Goal: Information Seeking & Learning: Compare options

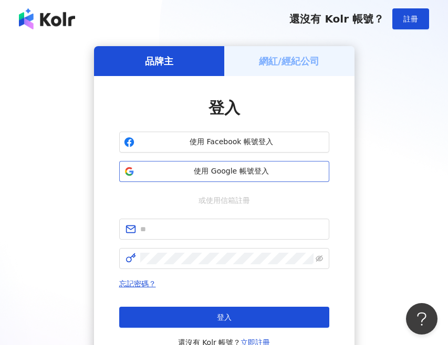
click at [238, 176] on span "使用 Google 帳號登入" at bounding box center [232, 171] width 186 height 10
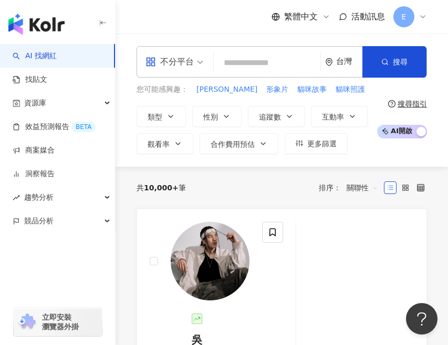
click at [228, 65] on input "search" at bounding box center [267, 63] width 98 height 20
paste input "***"
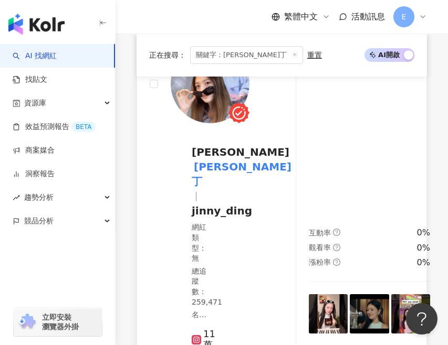
scroll to position [457, 0]
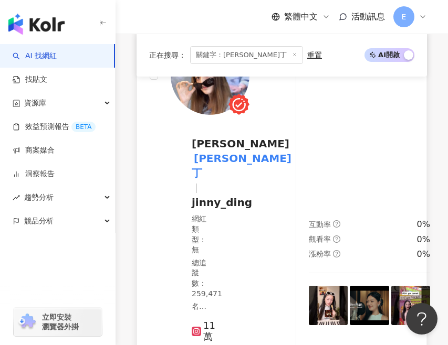
click at [204, 209] on span "jinny_ding" at bounding box center [222, 202] width 60 height 13
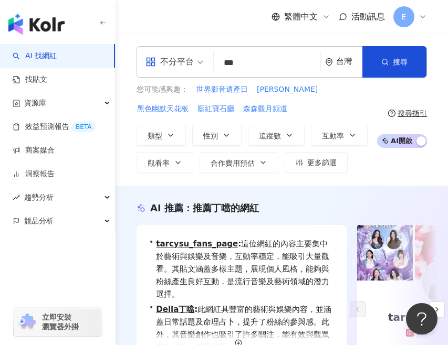
click at [286, 60] on input "***" at bounding box center [267, 63] width 98 height 20
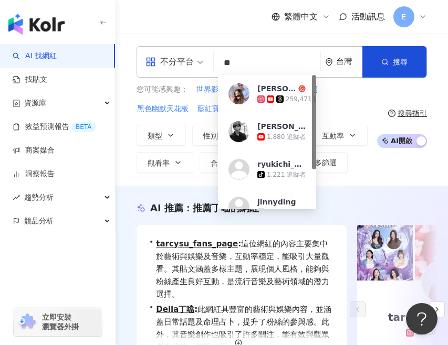
type input "*"
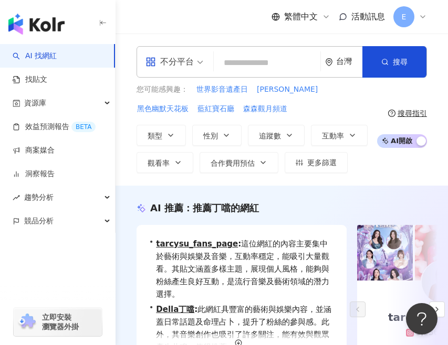
paste input "***"
type input "***"
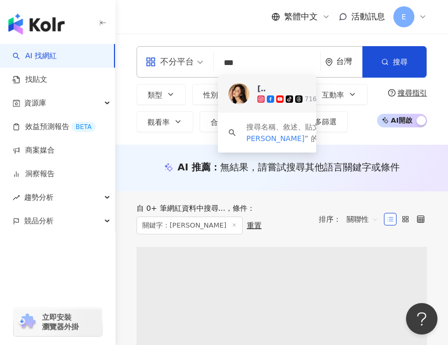
click at [278, 88] on div "蕭小M tiktok-icon 716,977 追蹤者" at bounding box center [304, 93] width 94 height 21
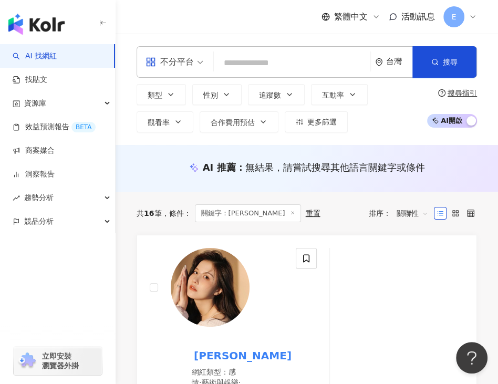
click at [278, 67] on input "search" at bounding box center [292, 63] width 148 height 20
paste input "*****"
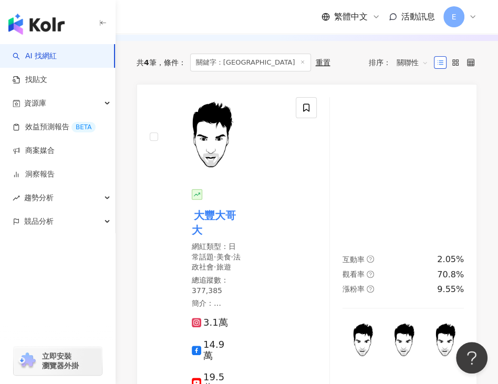
scroll to position [164, 0]
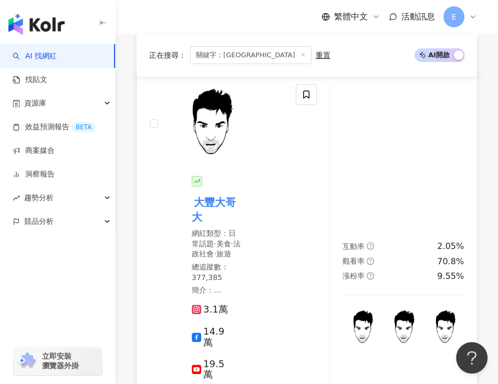
click at [222, 201] on mark "大豐大哥大" at bounding box center [214, 209] width 44 height 31
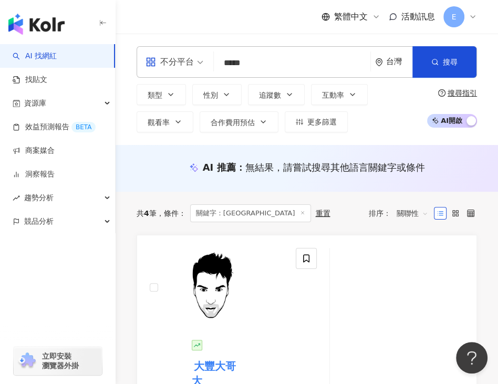
click at [277, 64] on input "*****" at bounding box center [292, 63] width 148 height 20
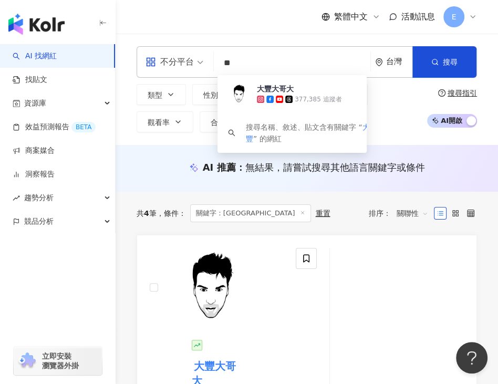
type input "*"
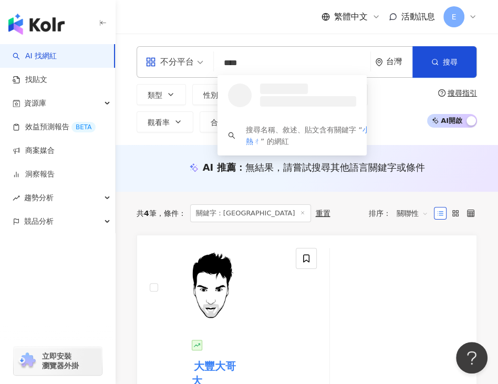
type input "***"
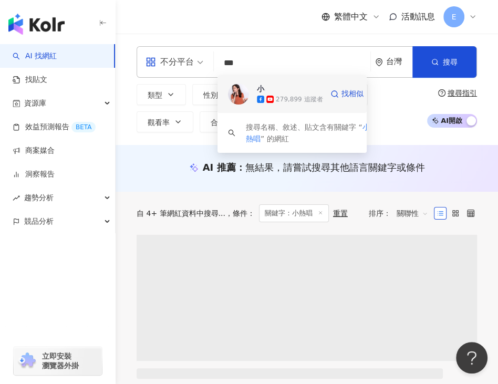
click at [275, 88] on div "小熱唱 279,899 追蹤者" at bounding box center [290, 93] width 66 height 21
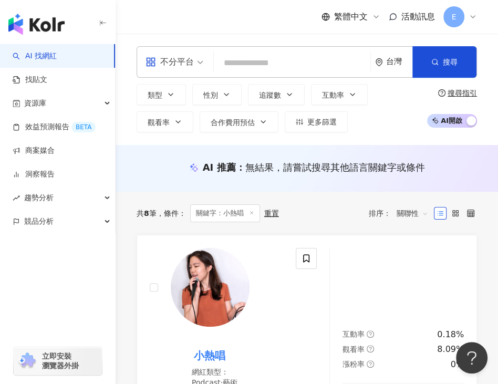
paste input "**********"
type input "**********"
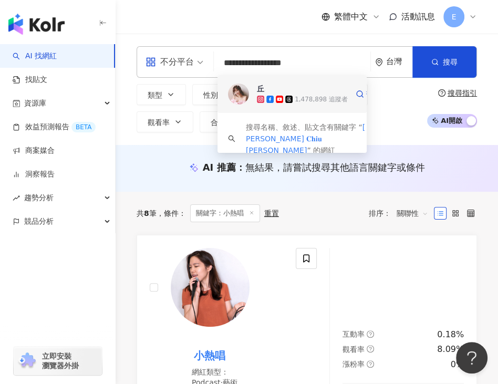
click at [270, 94] on div "1,478,898 追蹤者" at bounding box center [302, 99] width 91 height 10
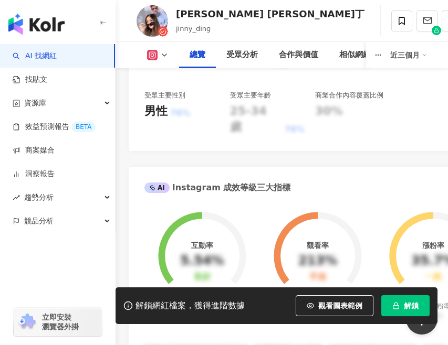
scroll to position [520, 0]
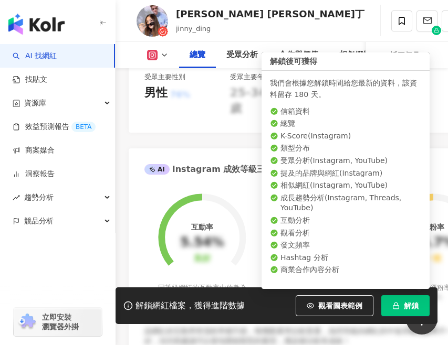
click at [410, 307] on span "解鎖" at bounding box center [411, 306] width 15 height 8
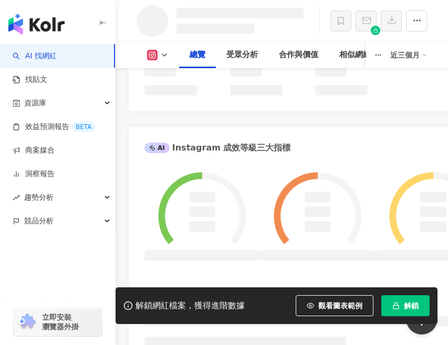
scroll to position [879, 0]
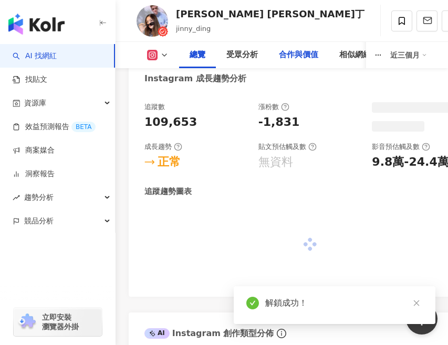
scroll to position [901, 0]
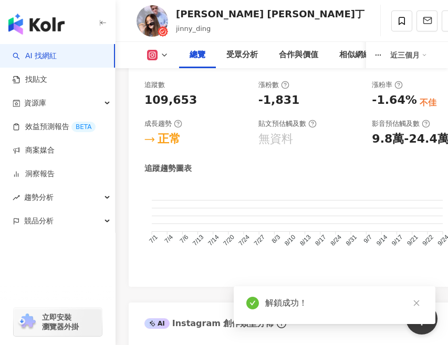
click at [152, 56] on rect at bounding box center [153, 55] width 8 height 8
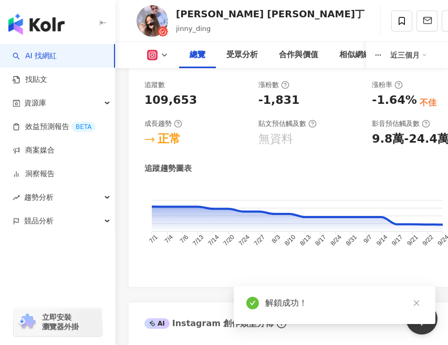
scroll to position [886, 0]
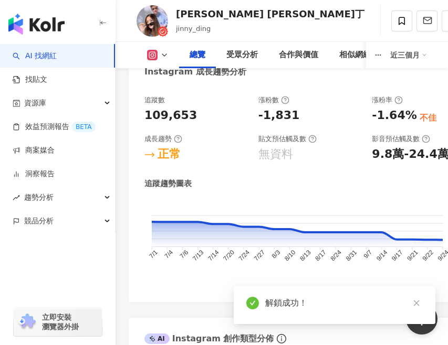
click at [153, 54] on rect at bounding box center [153, 55] width 8 height 8
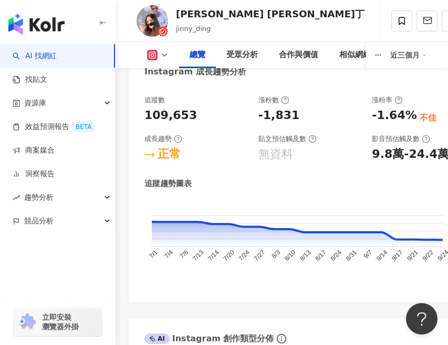
click at [162, 55] on icon at bounding box center [164, 55] width 8 height 8
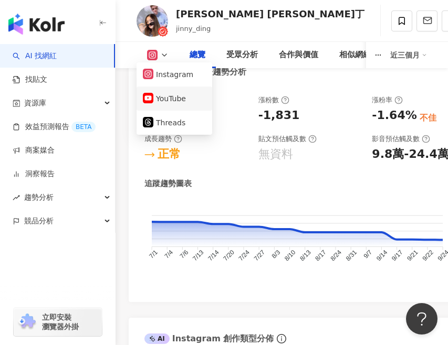
click at [164, 97] on button "YouTube" at bounding box center [174, 98] width 63 height 15
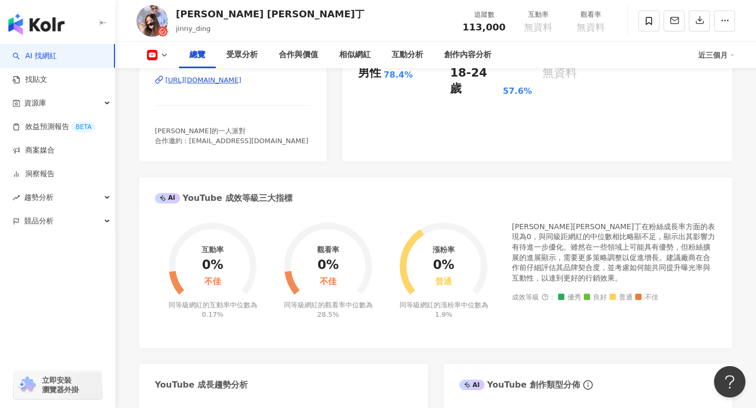
scroll to position [253, 0]
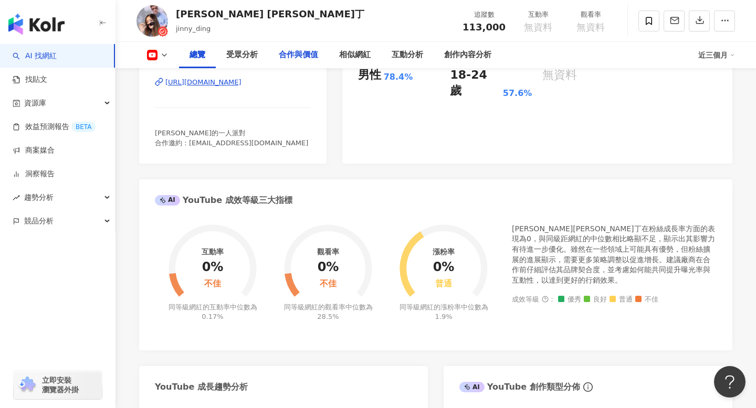
click at [297, 53] on div "合作與價值" at bounding box center [298, 55] width 39 height 13
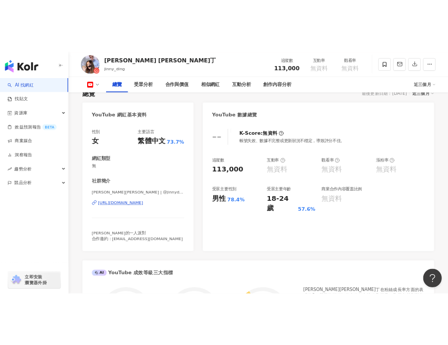
scroll to position [77, 0]
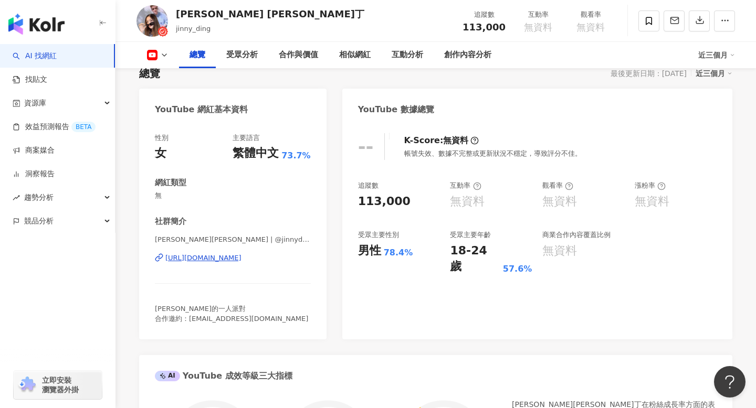
click at [241, 256] on div "https://www.youtube.com/channel/UCm2N7FX9ukoyWeauRtqPxyw" at bounding box center [203, 258] width 76 height 9
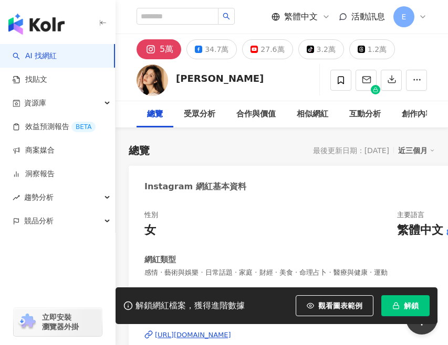
click at [262, 49] on div "27.6萬" at bounding box center [272, 49] width 24 height 15
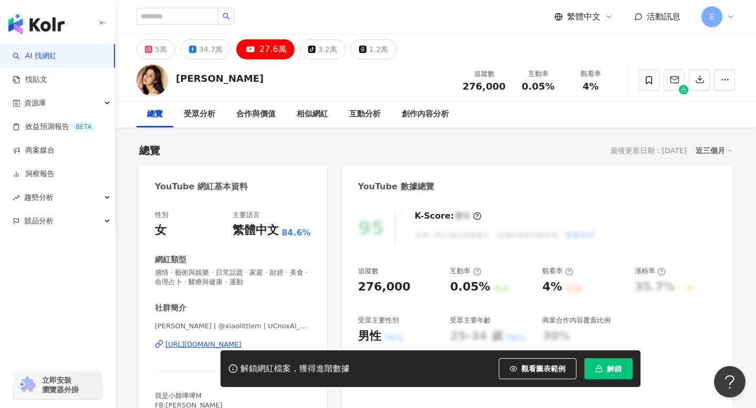
click at [447, 345] on button "解鎖" at bounding box center [608, 368] width 48 height 21
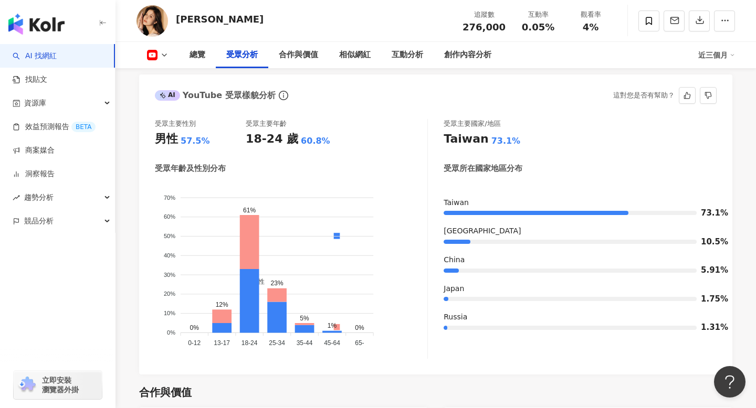
scroll to position [925, 0]
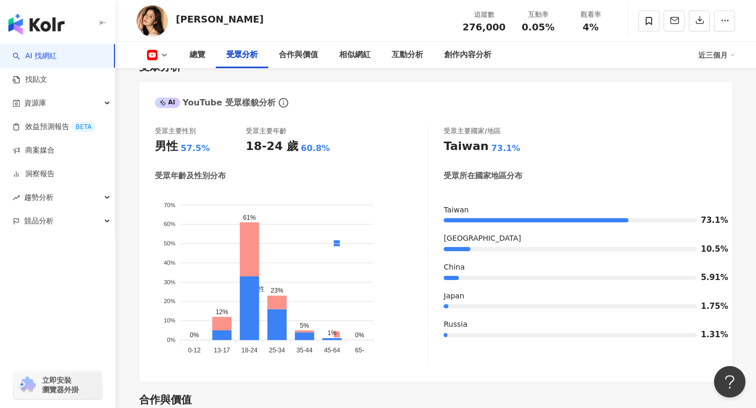
click at [161, 17] on img at bounding box center [151, 20] width 31 height 31
click at [149, 33] on img at bounding box center [151, 20] width 31 height 31
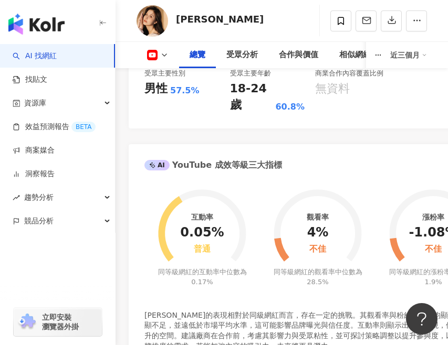
scroll to position [386, 0]
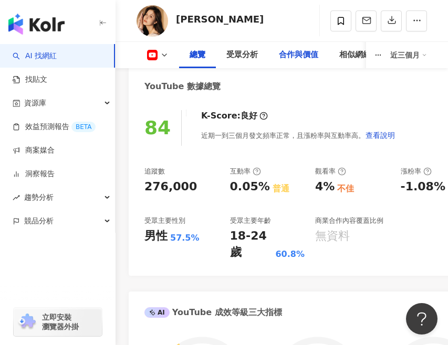
click at [293, 53] on div "合作與價值" at bounding box center [298, 55] width 39 height 13
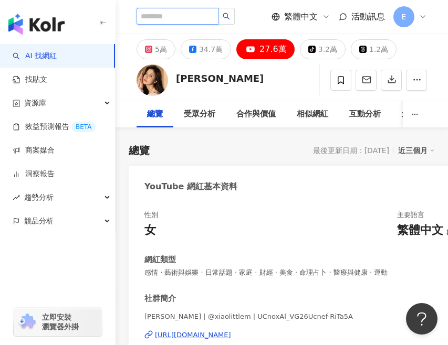
click at [177, 13] on input "search" at bounding box center [177, 16] width 82 height 17
paste input "***"
type input "***"
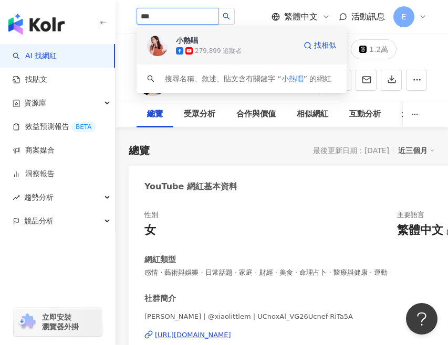
click at [217, 43] on span "小熱唱" at bounding box center [210, 40] width 68 height 10
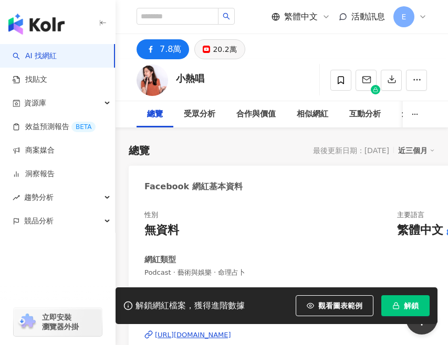
click at [213, 49] on div "20.2萬" at bounding box center [225, 49] width 24 height 15
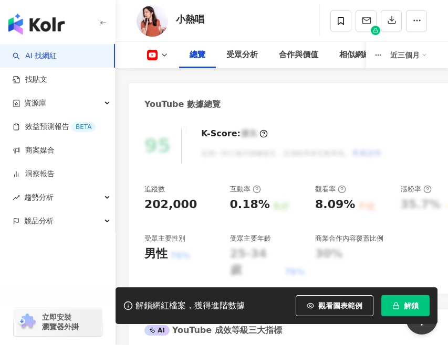
scroll to position [377, 0]
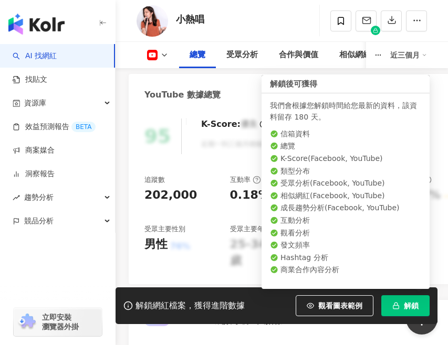
click at [406, 305] on span "解鎖" at bounding box center [411, 306] width 15 height 8
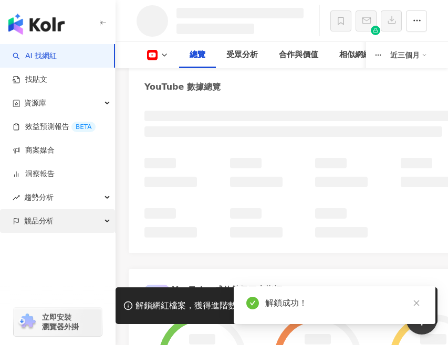
scroll to position [415, 0]
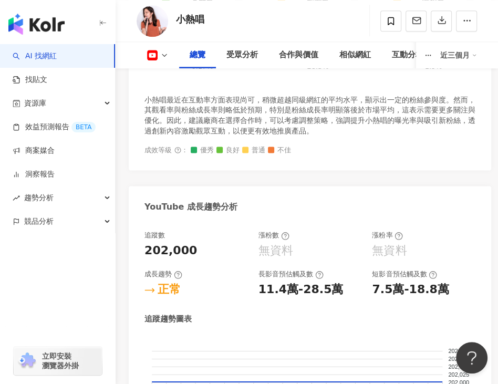
scroll to position [655, 0]
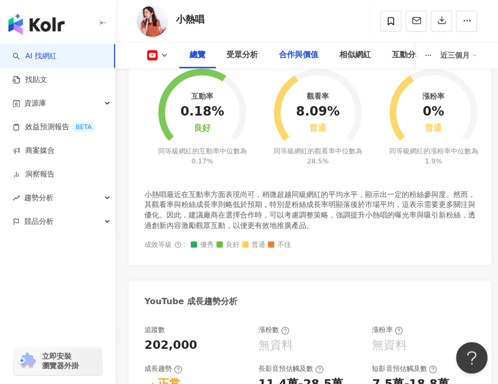
click at [296, 57] on div "合作與價值" at bounding box center [298, 55] width 39 height 13
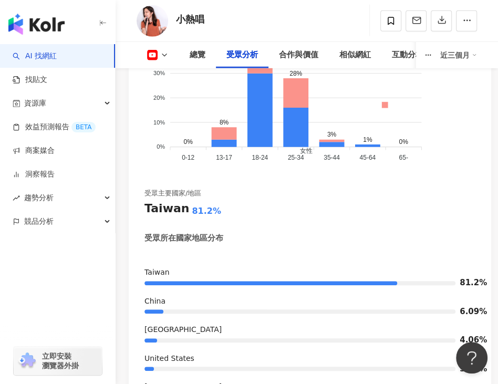
scroll to position [1571, 0]
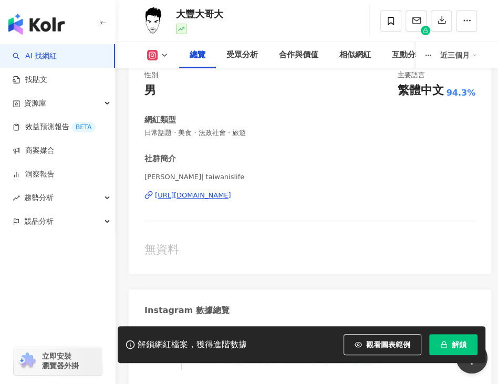
scroll to position [142, 0]
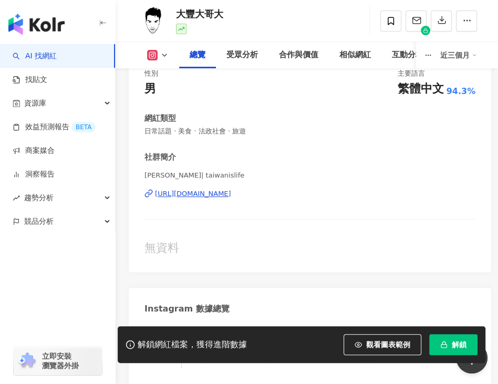
click at [156, 55] on icon at bounding box center [152, 55] width 10 height 10
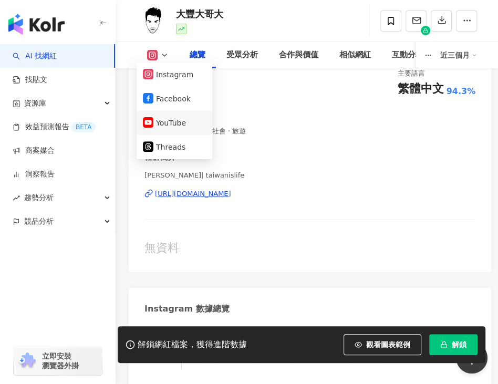
click at [175, 121] on button "YouTube" at bounding box center [174, 122] width 63 height 15
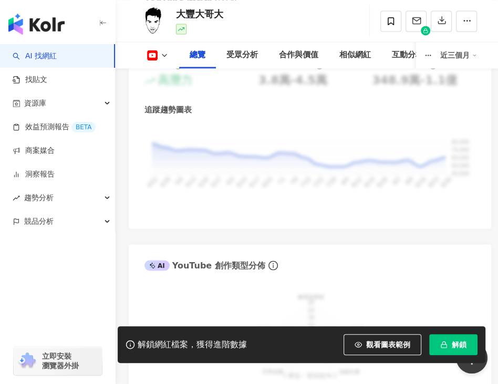
scroll to position [1104, 0]
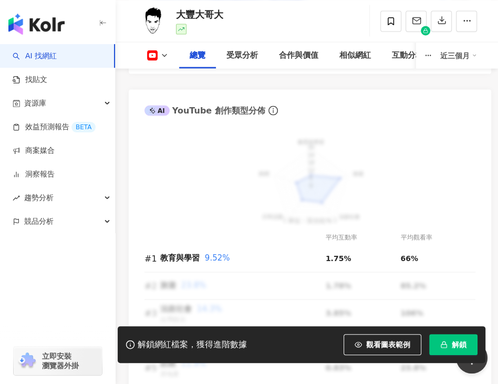
click at [444, 346] on icon "button" at bounding box center [443, 344] width 7 height 7
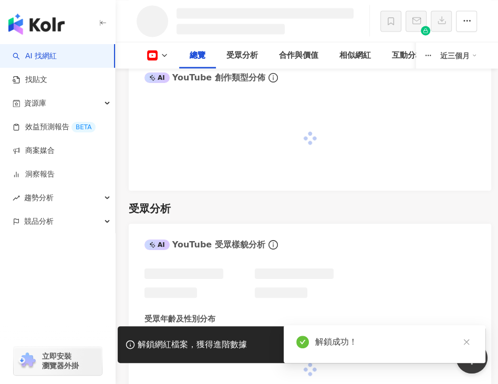
scroll to position [1101, 0]
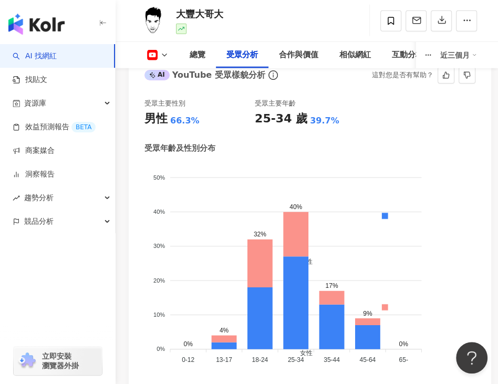
scroll to position [1497, 0]
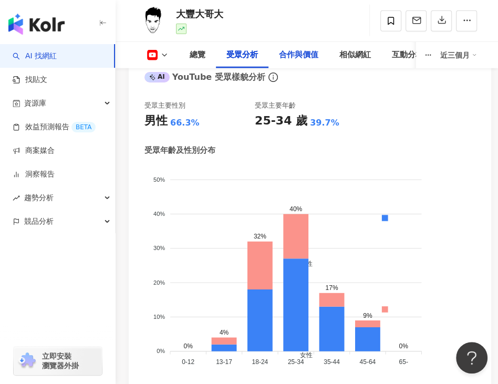
click at [301, 55] on div "合作與價值" at bounding box center [298, 55] width 39 height 13
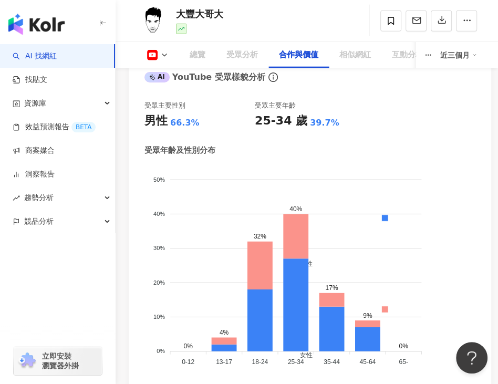
scroll to position [2042, 0]
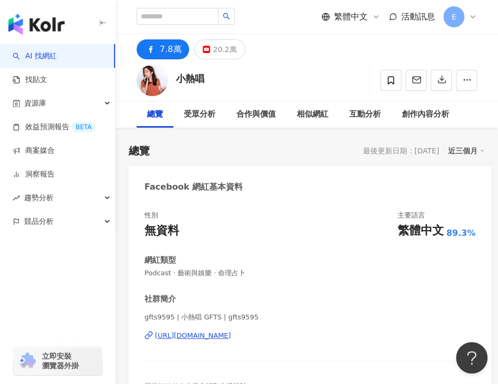
click at [218, 54] on div "20.2萬" at bounding box center [225, 49] width 24 height 15
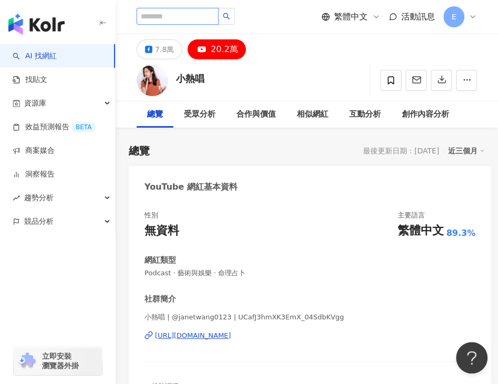
click at [183, 16] on input "search" at bounding box center [177, 16] width 82 height 17
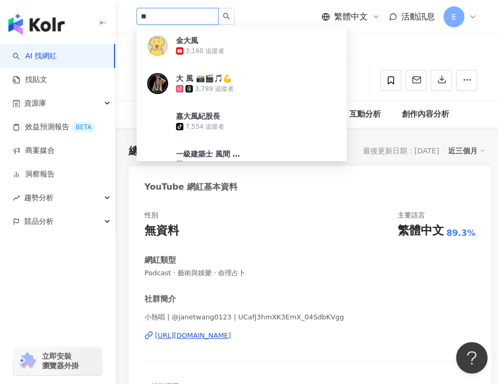
type input "**"
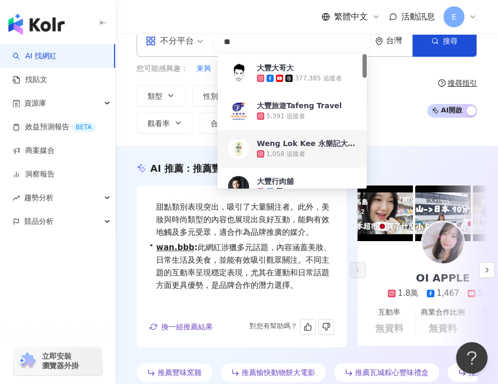
scroll to position [40, 0]
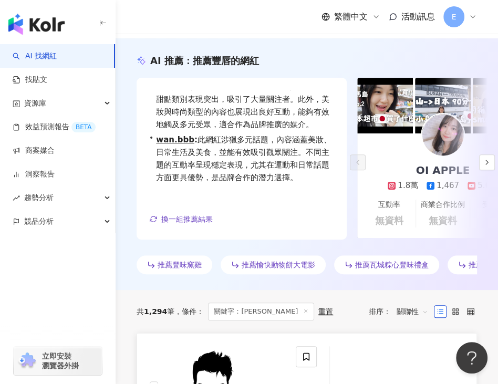
scroll to position [0, 0]
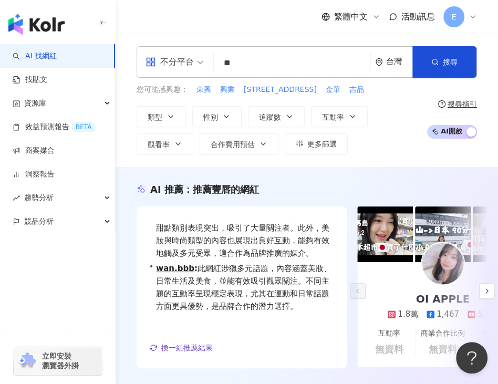
click at [263, 68] on input "**" at bounding box center [292, 63] width 148 height 20
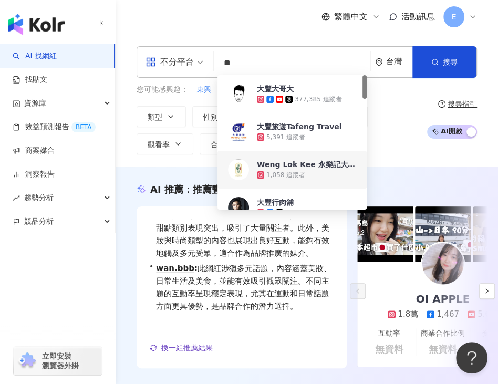
type input "*"
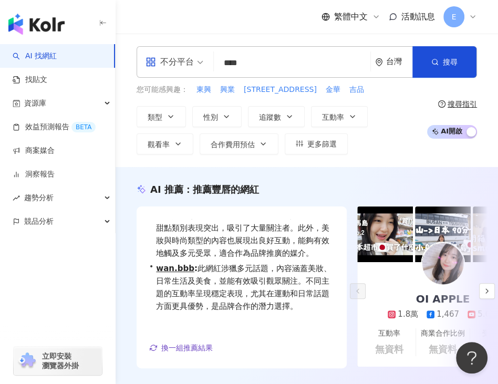
type input "***"
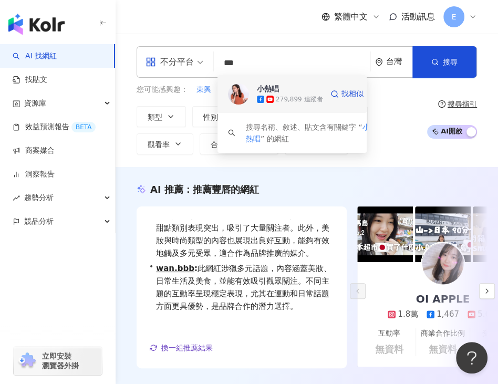
click at [279, 96] on div "279,899 追蹤者" at bounding box center [299, 99] width 47 height 9
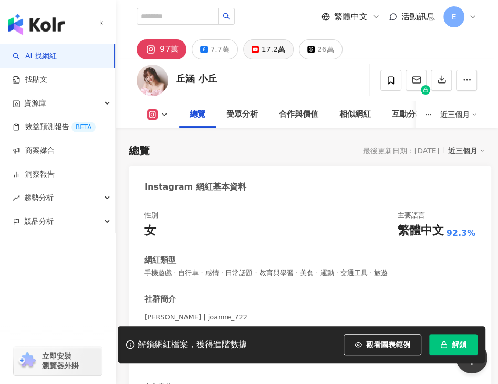
click at [252, 51] on icon at bounding box center [254, 49] width 7 height 7
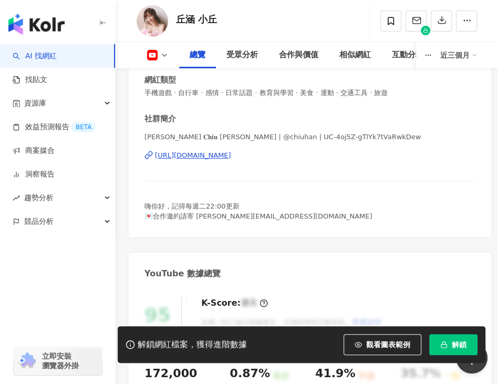
scroll to position [192, 0]
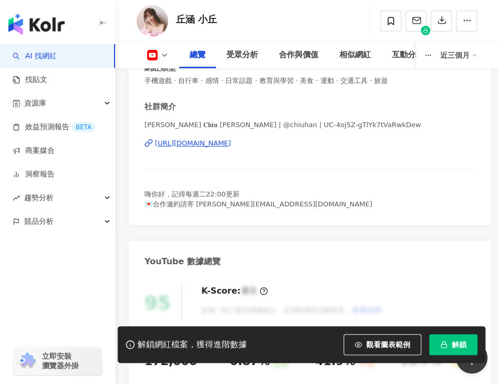
click at [209, 142] on div "[URL][DOMAIN_NAME]" at bounding box center [193, 143] width 76 height 9
click at [155, 59] on icon at bounding box center [152, 55] width 10 height 10
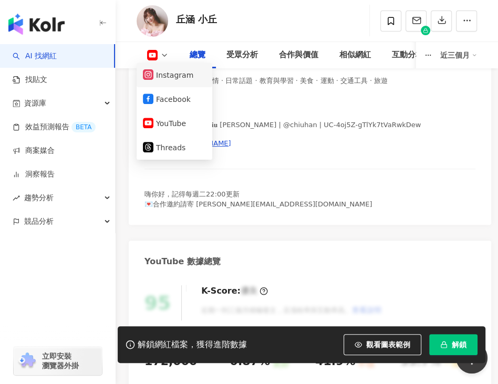
click at [160, 76] on button "Instagram" at bounding box center [174, 75] width 63 height 15
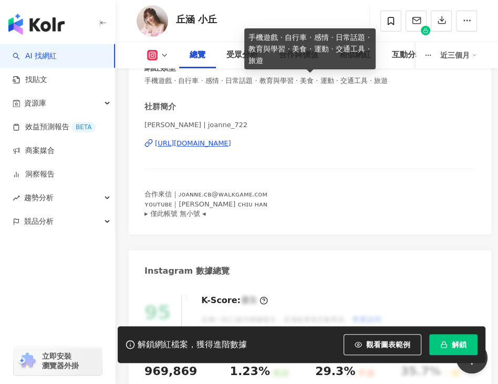
click at [157, 49] on div "總覽 受眾分析 合作與價值 相似網紅 互動分析 創作內容分析 近三個月" at bounding box center [306, 55] width 340 height 26
click at [157, 50] on icon at bounding box center [152, 55] width 10 height 10
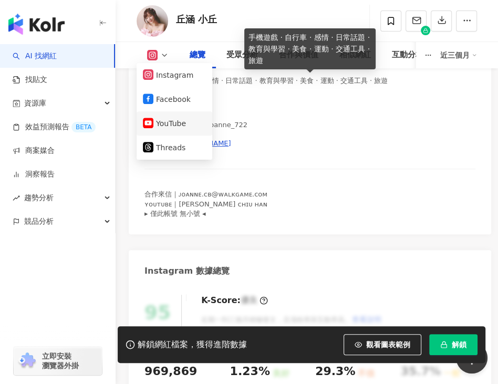
click at [167, 121] on button "YouTube" at bounding box center [174, 123] width 63 height 15
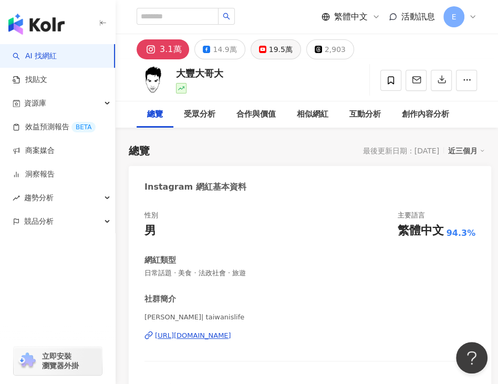
click at [271, 47] on div "19.5萬" at bounding box center [281, 49] width 24 height 15
click at [269, 52] on div "19.5萬" at bounding box center [281, 49] width 24 height 15
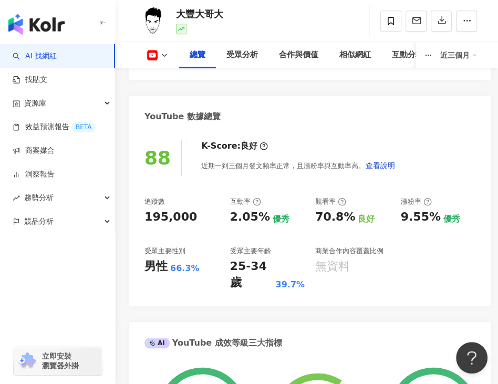
scroll to position [353, 0]
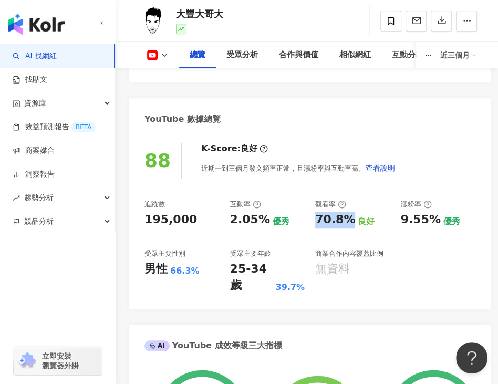
drag, startPoint x: 315, startPoint y: 220, endPoint x: 347, endPoint y: 218, distance: 32.6
click at [347, 218] on div "70.8%" at bounding box center [335, 220] width 40 height 16
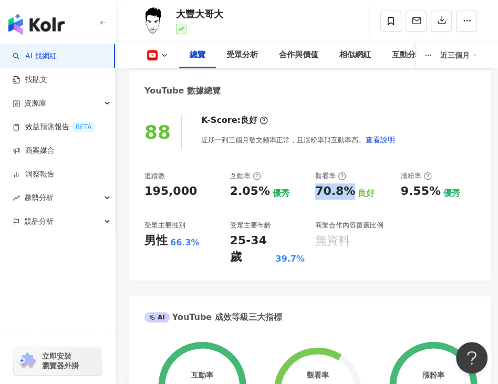
scroll to position [378, 0]
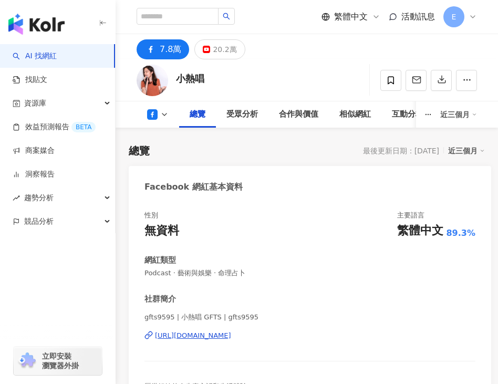
click at [219, 47] on div "20.2萬" at bounding box center [225, 49] width 24 height 15
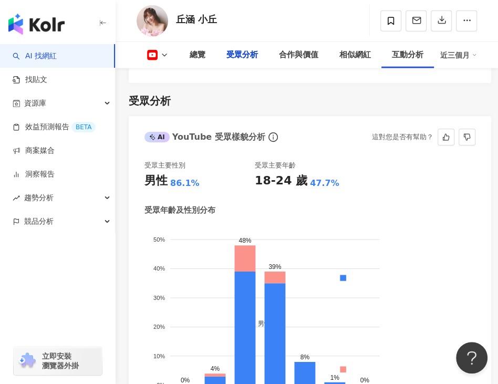
scroll to position [867, 0]
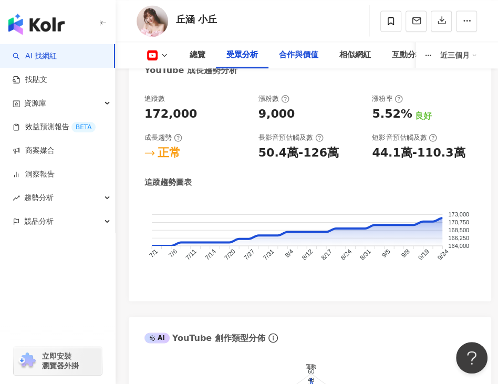
click at [302, 58] on div "合作與價值" at bounding box center [298, 55] width 39 height 13
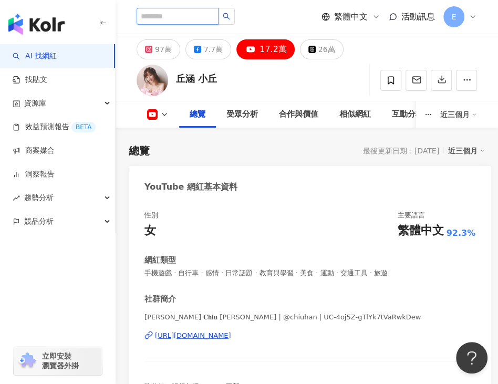
click at [176, 19] on input "search" at bounding box center [177, 16] width 82 height 17
paste input "**********"
type input "**********"
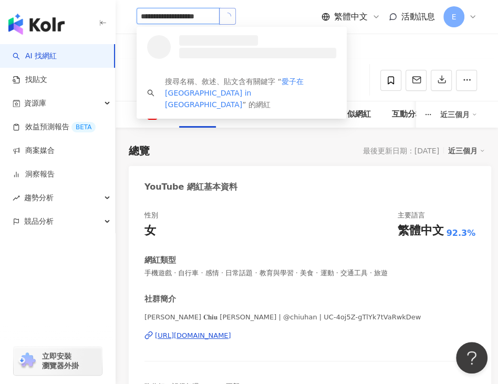
click at [233, 16] on button "button" at bounding box center [227, 16] width 17 height 17
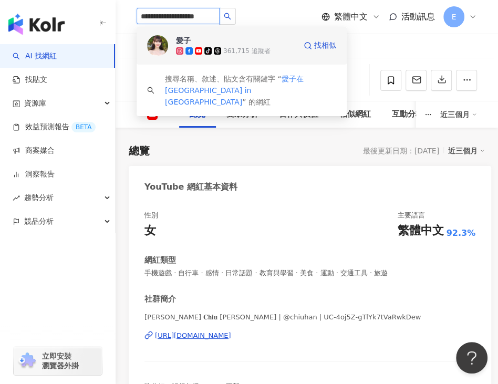
click at [214, 47] on icon at bounding box center [217, 50] width 7 height 7
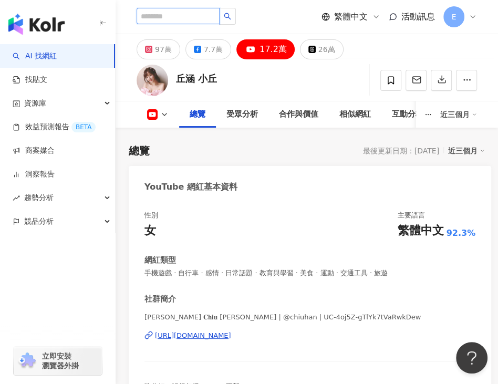
paste input "*****"
type input "*****"
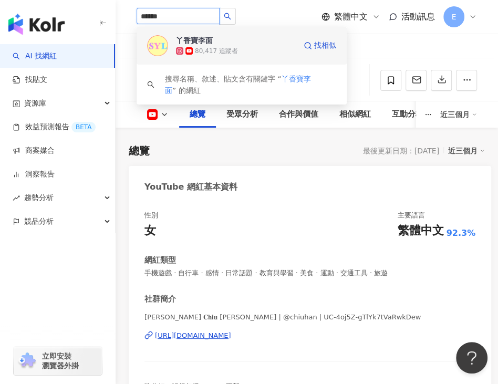
click at [222, 49] on div "80,417 追蹤者" at bounding box center [216, 51] width 43 height 9
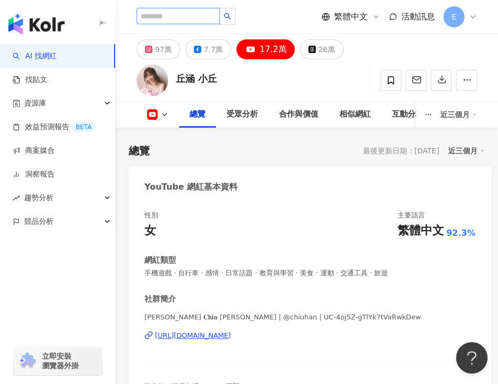
click at [178, 17] on input "search" at bounding box center [177, 16] width 83 height 16
paste input "*********"
type input "*********"
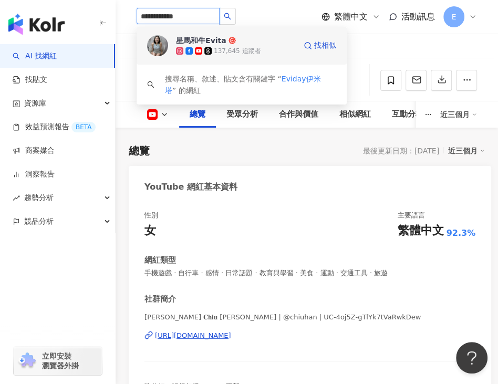
click at [249, 41] on div "星馬和牛Evita 137,645 追蹤者" at bounding box center [236, 45] width 120 height 21
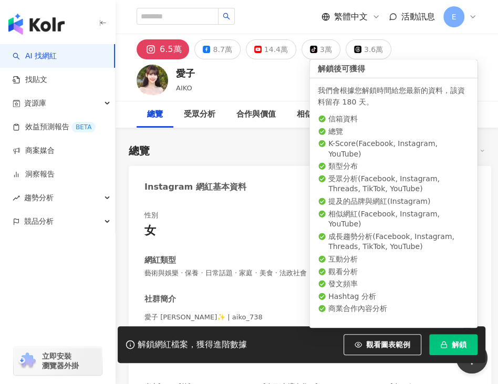
click at [455, 344] on span "解鎖" at bounding box center [458, 344] width 15 height 8
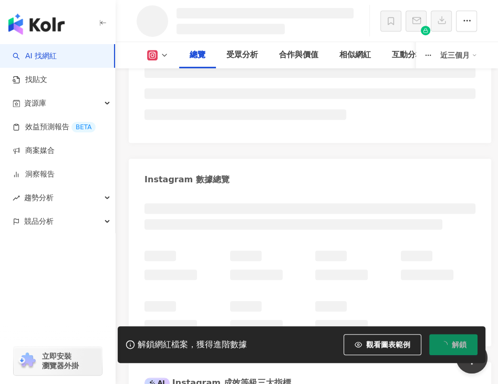
scroll to position [236, 0]
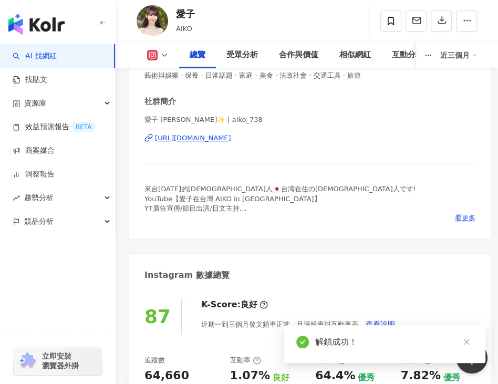
scroll to position [166, 0]
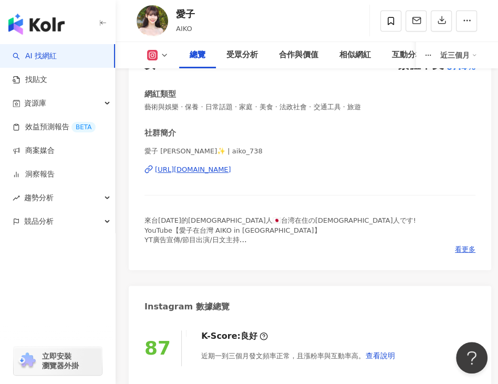
click at [157, 55] on button at bounding box center [157, 55] width 43 height 10
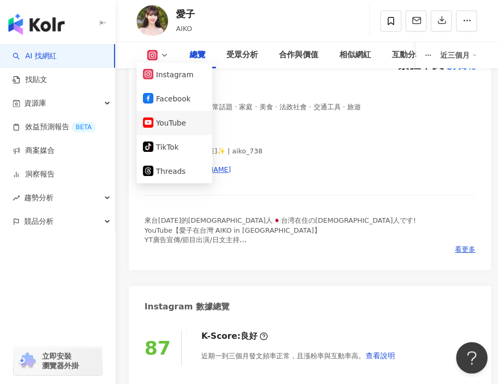
click at [175, 125] on button "YouTube" at bounding box center [174, 122] width 63 height 15
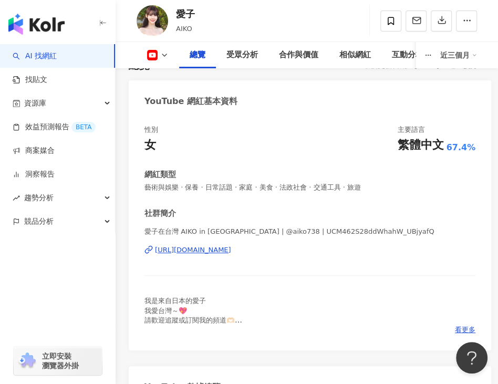
scroll to position [8, 0]
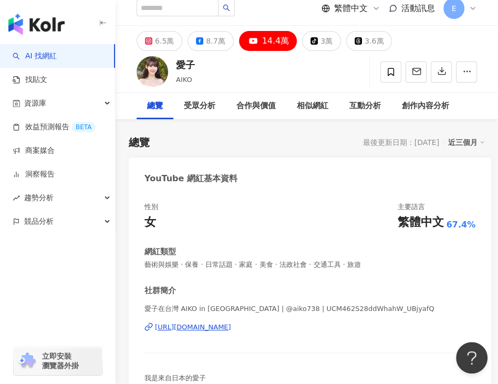
click at [195, 294] on div "社群簡介" at bounding box center [309, 290] width 331 height 11
click at [191, 326] on div "https://www.youtube.com/channel/UCM462S28ddWhahW_UBjyafQ" at bounding box center [193, 326] width 76 height 9
click at [260, 108] on div "合作與價值" at bounding box center [255, 106] width 39 height 13
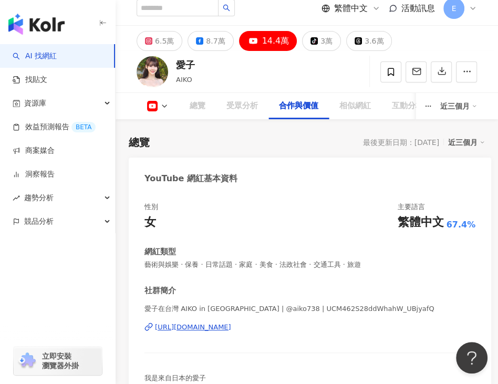
scroll to position [2042, 0]
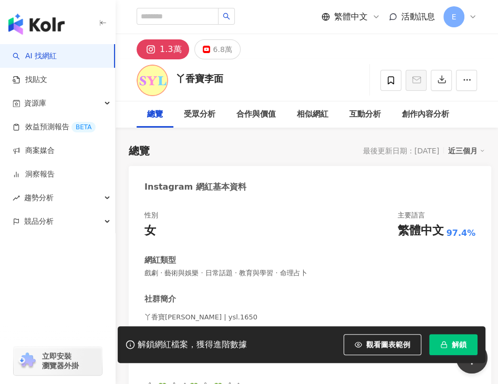
scroll to position [135, 0]
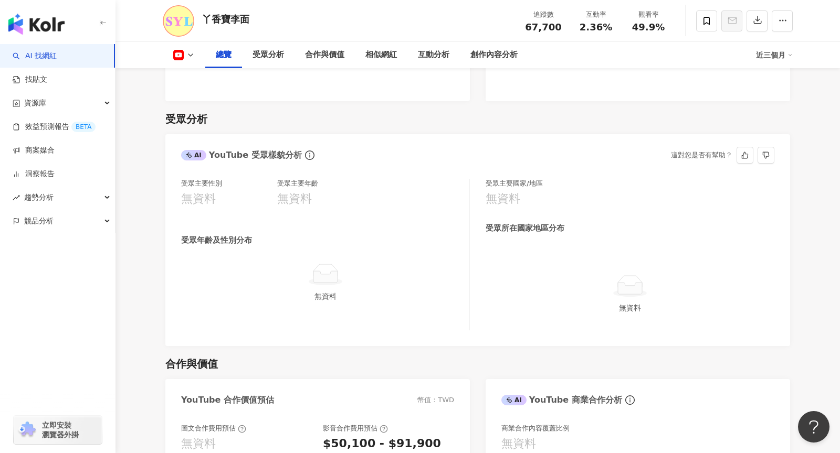
scroll to position [817, 0]
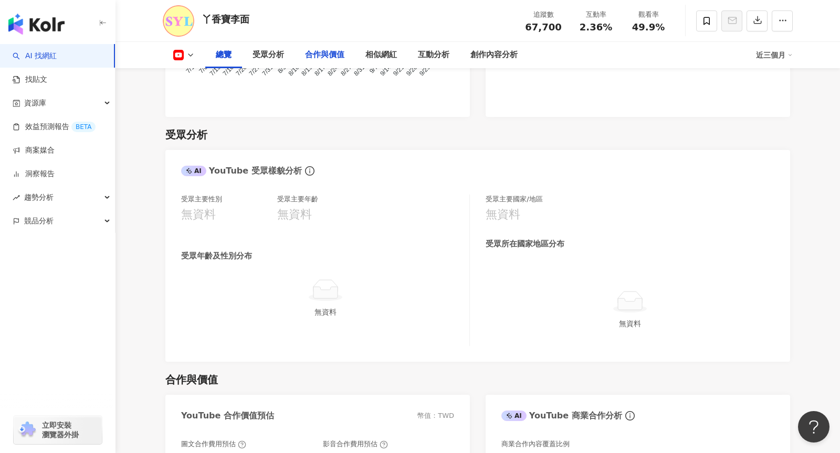
click at [332, 59] on div "合作與價值" at bounding box center [324, 55] width 39 height 13
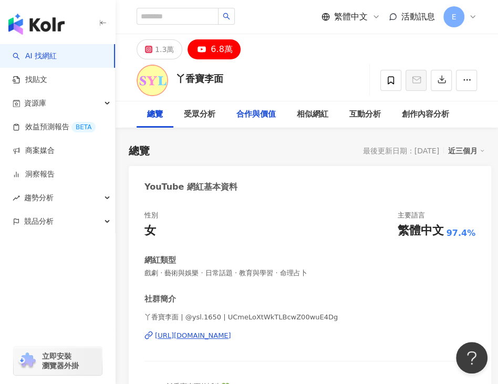
click at [265, 111] on div "合作與價值" at bounding box center [255, 114] width 39 height 13
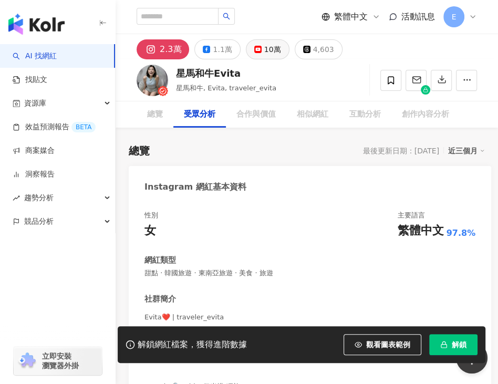
click at [257, 52] on icon at bounding box center [257, 49] width 7 height 7
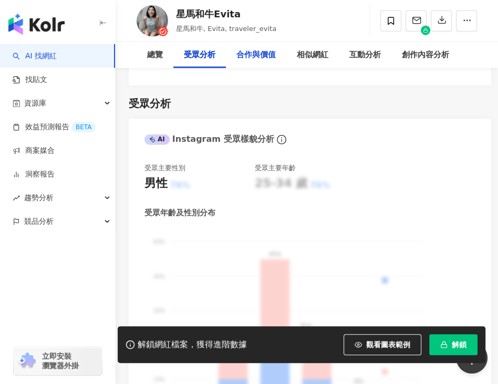
click at [259, 54] on div "合作與價值" at bounding box center [255, 55] width 39 height 13
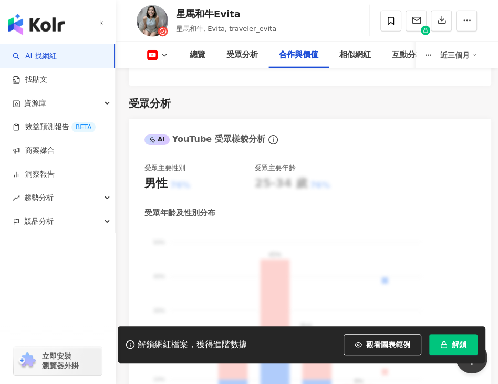
scroll to position [2022, 0]
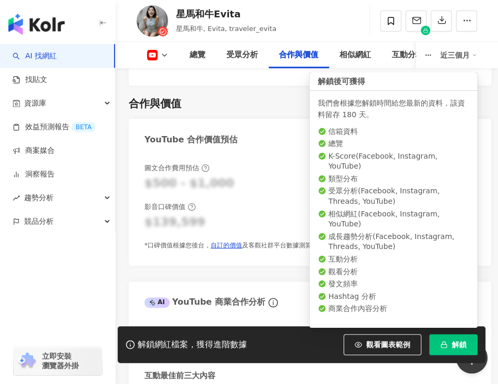
click at [445, 343] on icon "button" at bounding box center [443, 342] width 3 height 3
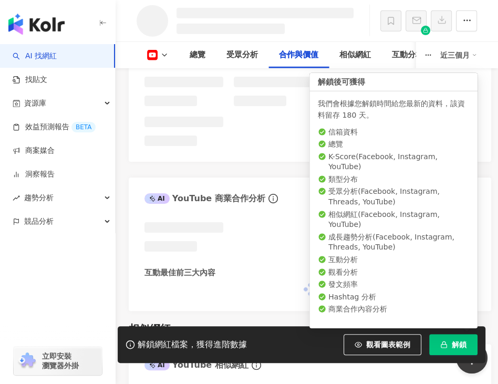
scroll to position [1695, 0]
